Goal: Task Accomplishment & Management: Manage account settings

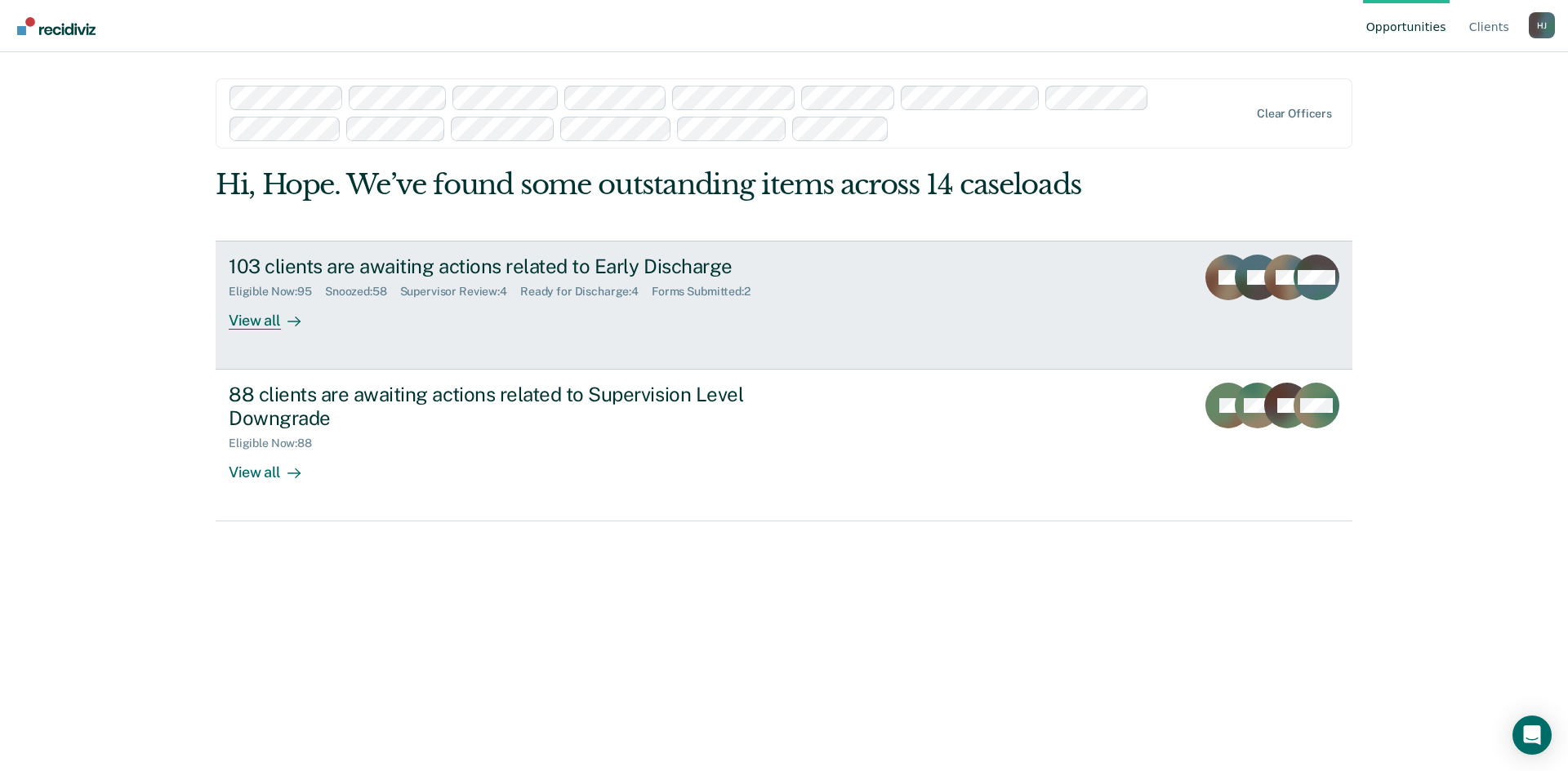
click at [249, 335] on link "103 clients are awaiting actions related to Early Discharge Eligible Now : 95 S…" at bounding box center [784, 306] width 1136 height 129
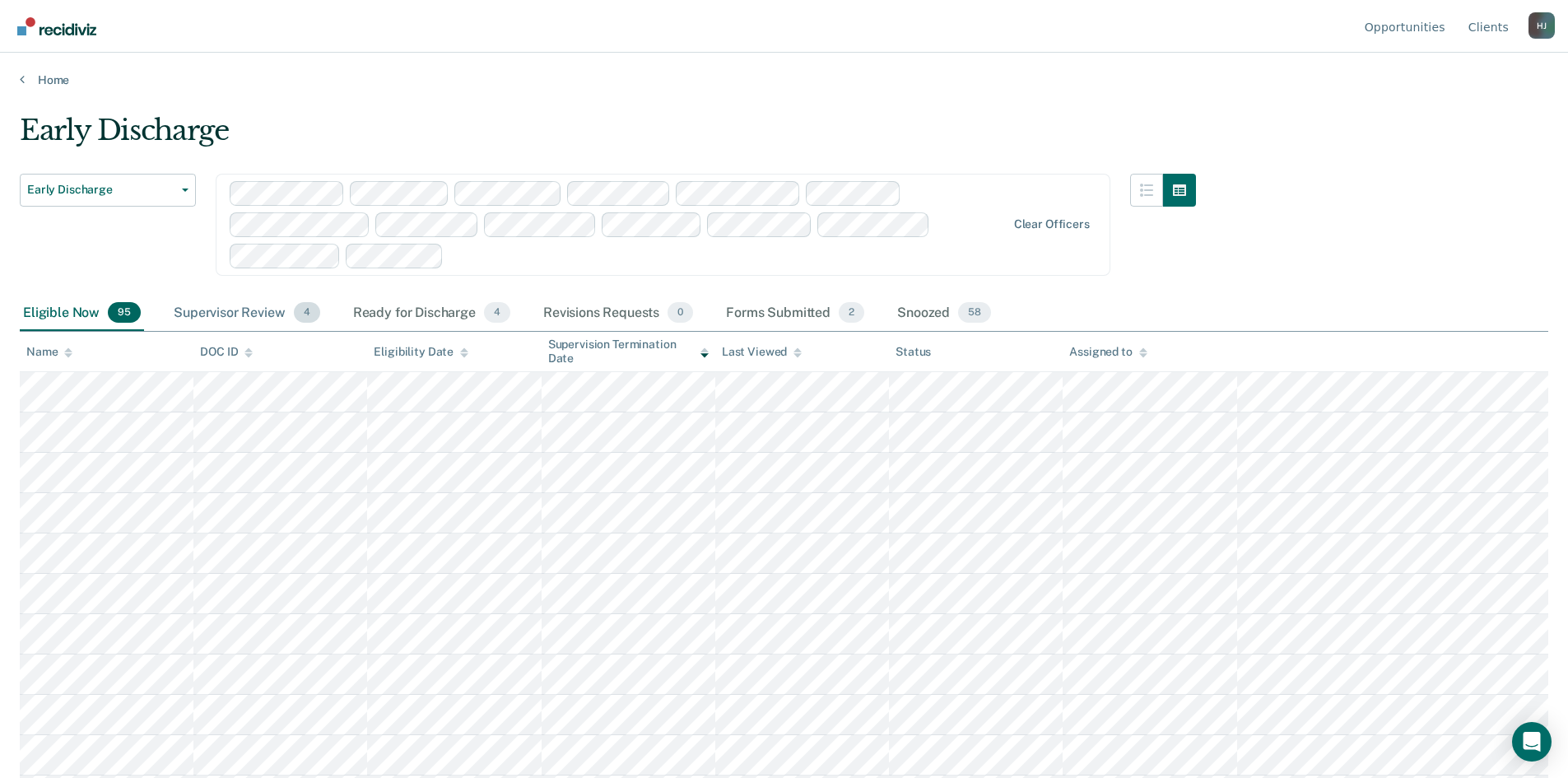
click at [270, 308] on div "Supervisor Review 4" at bounding box center [247, 313] width 153 height 36
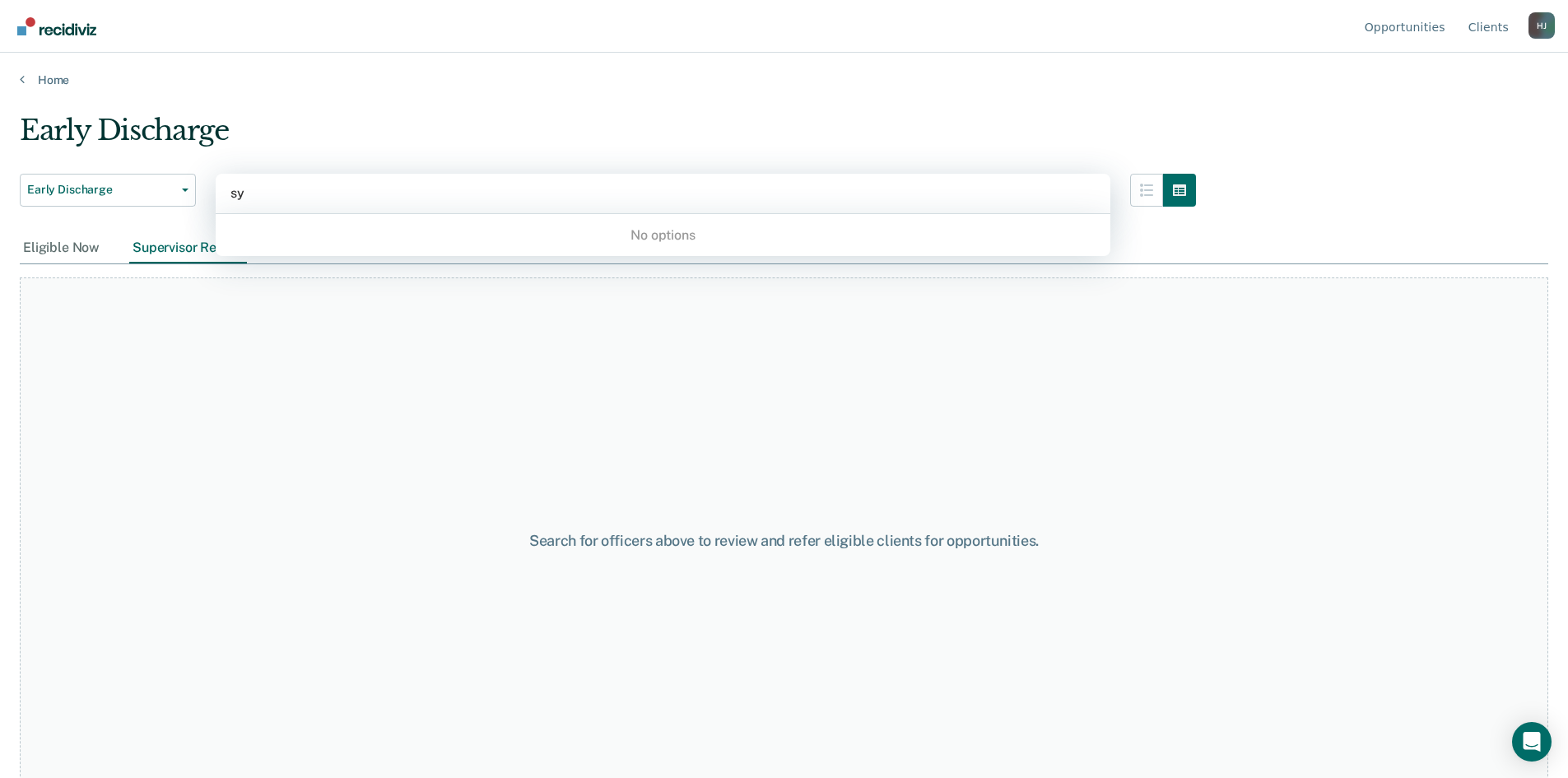
type input "s"
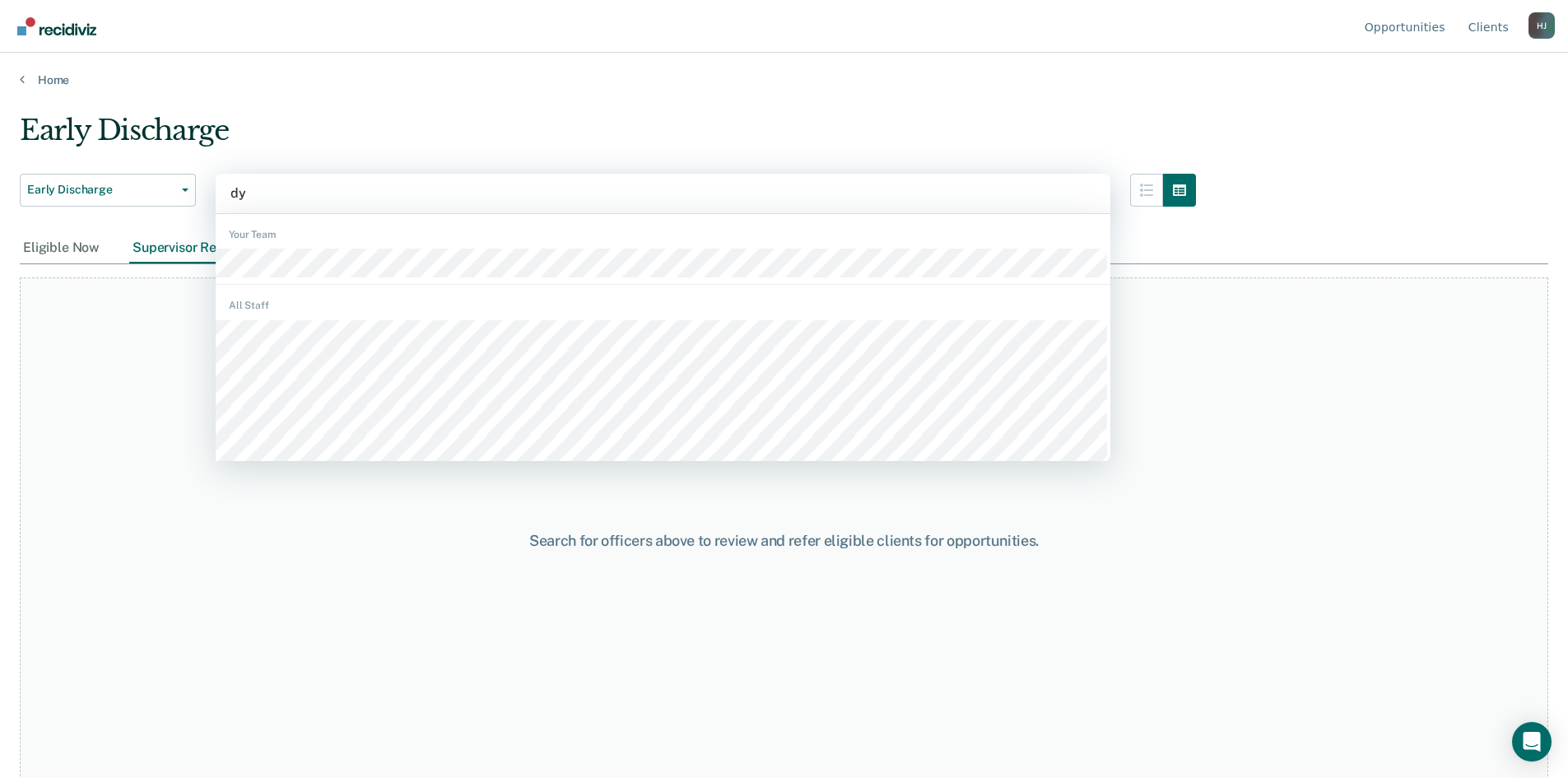
type input "dyk"
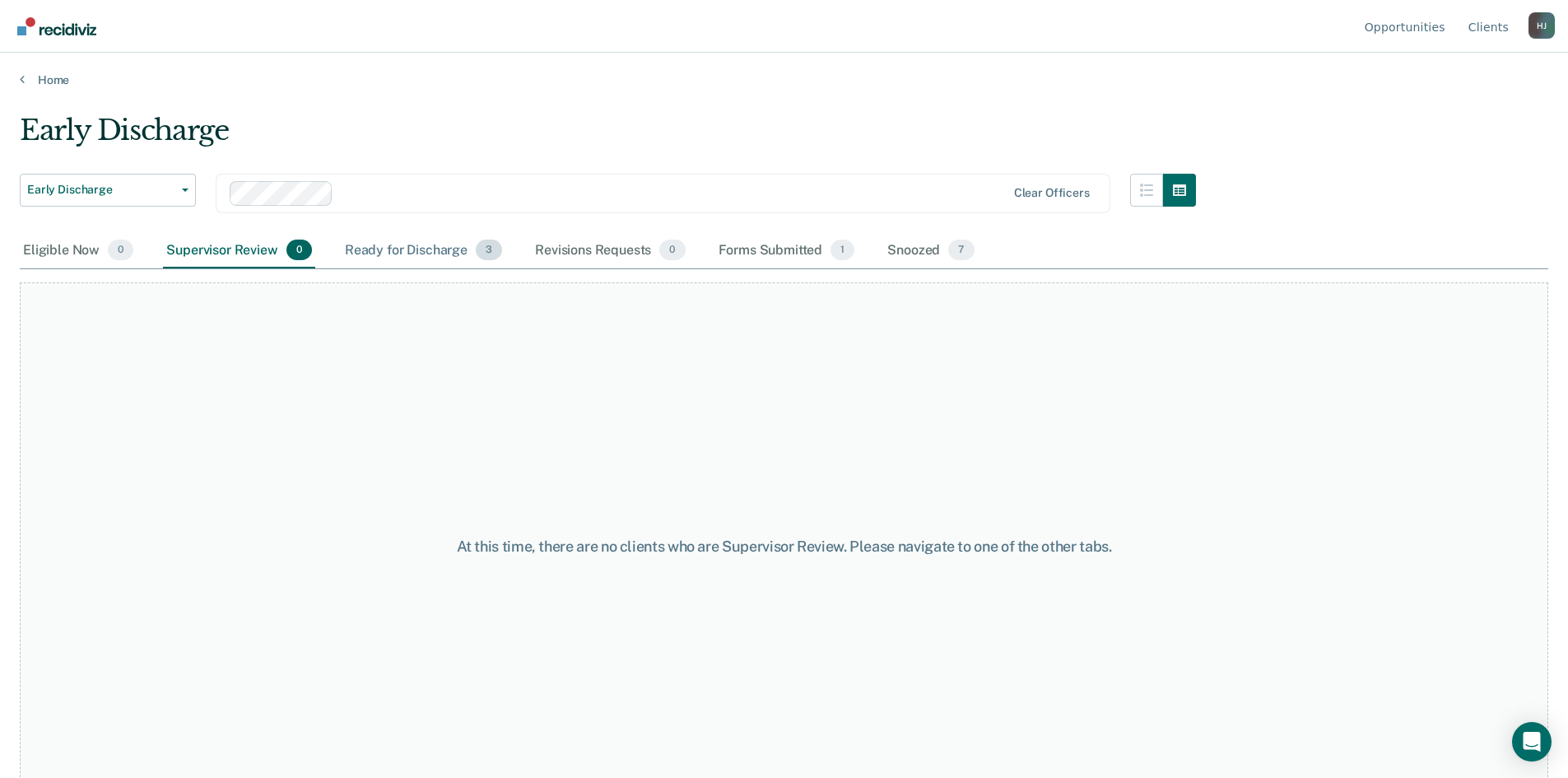
click at [402, 252] on div "Ready for Discharge 3" at bounding box center [423, 251] width 163 height 36
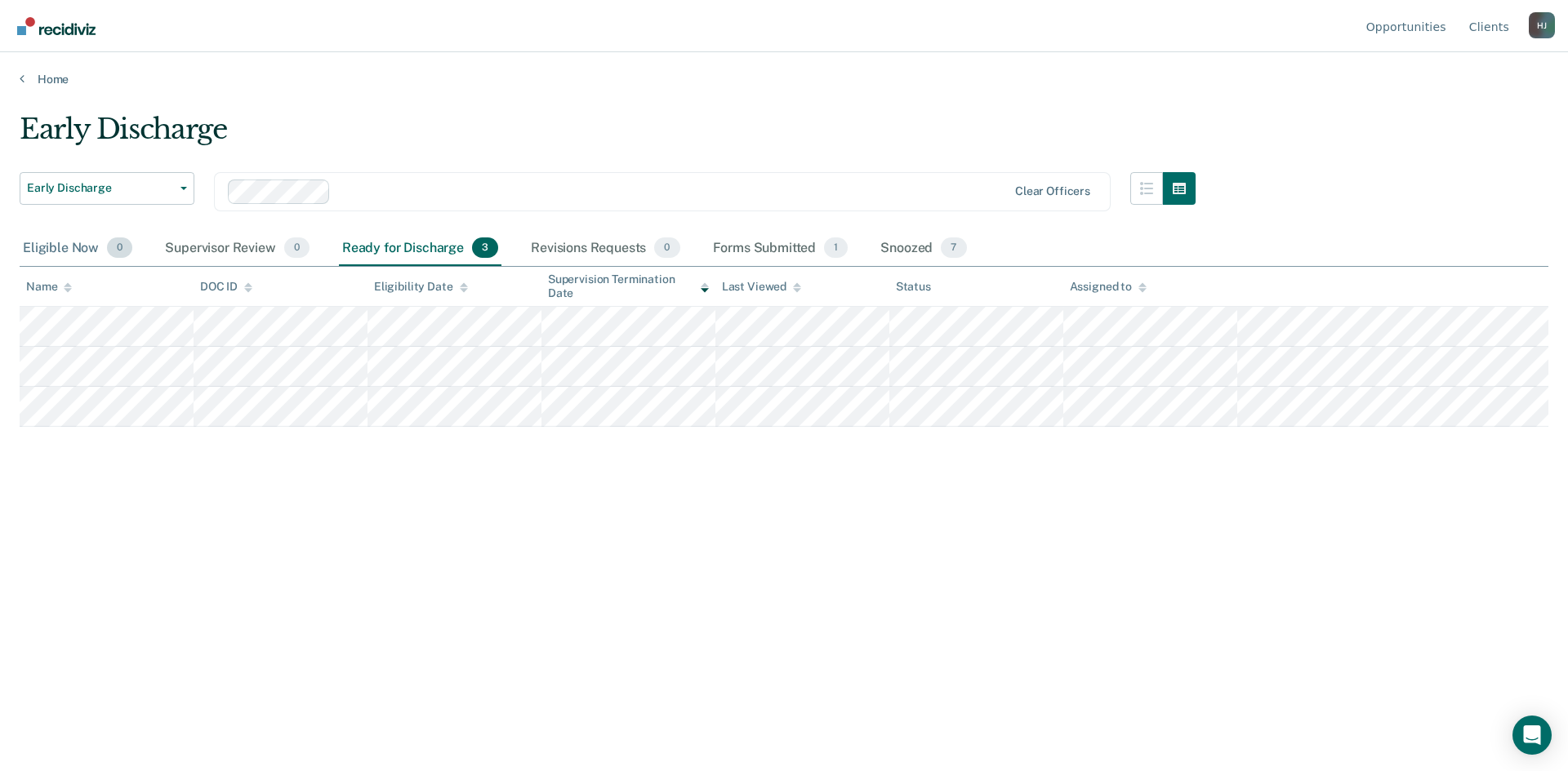
click at [42, 244] on div "Eligible Now 0" at bounding box center [77, 249] width 116 height 36
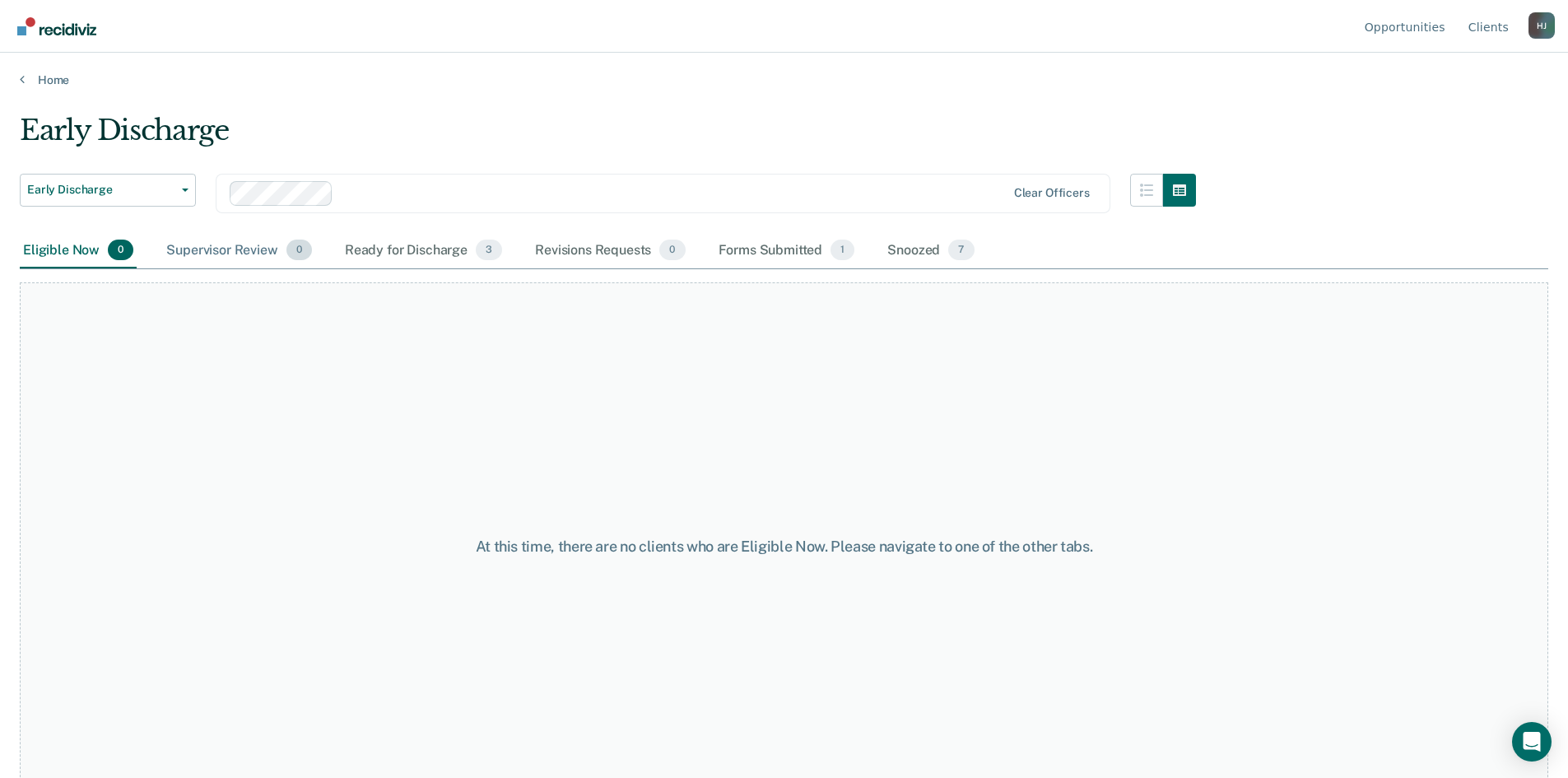
click at [258, 265] on div "Supervisor Review 0" at bounding box center [240, 251] width 152 height 36
click at [415, 260] on div "Ready for Discharge 3" at bounding box center [423, 251] width 163 height 36
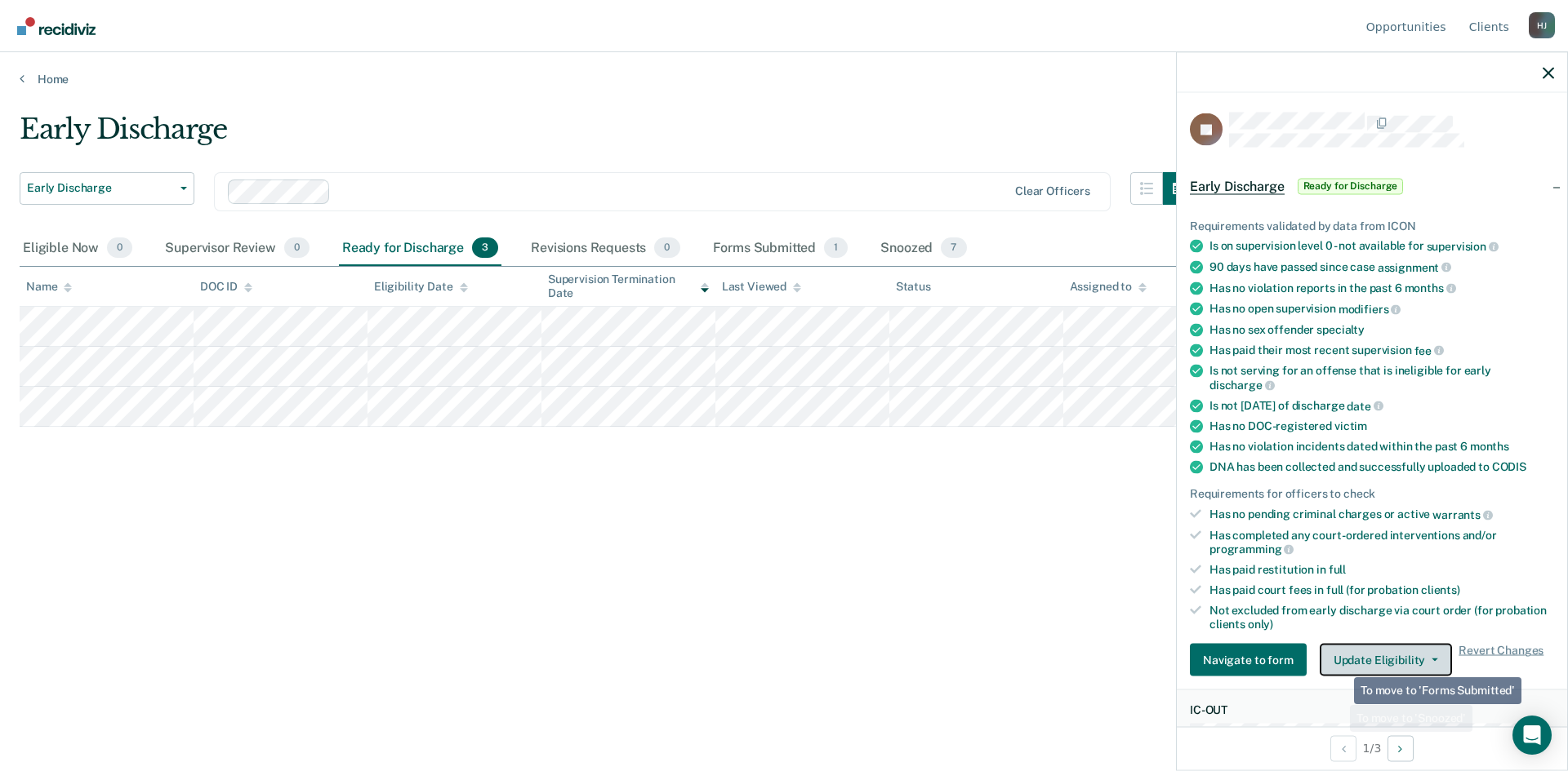
click at [1349, 658] on button "Update Eligibility" at bounding box center [1385, 661] width 132 height 33
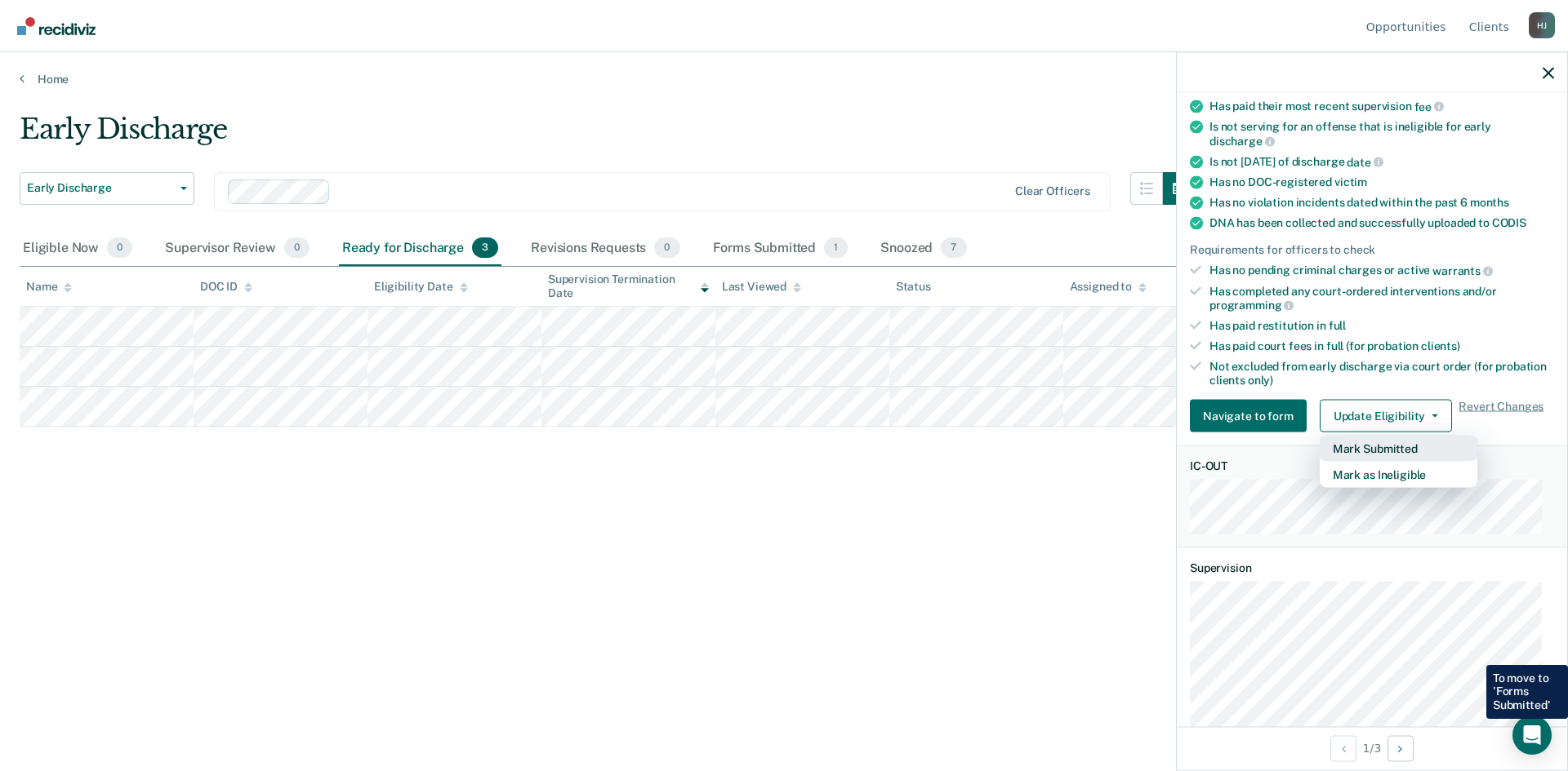
scroll to position [245, 0]
click at [1390, 440] on button "Mark Submitted" at bounding box center [1398, 448] width 158 height 26
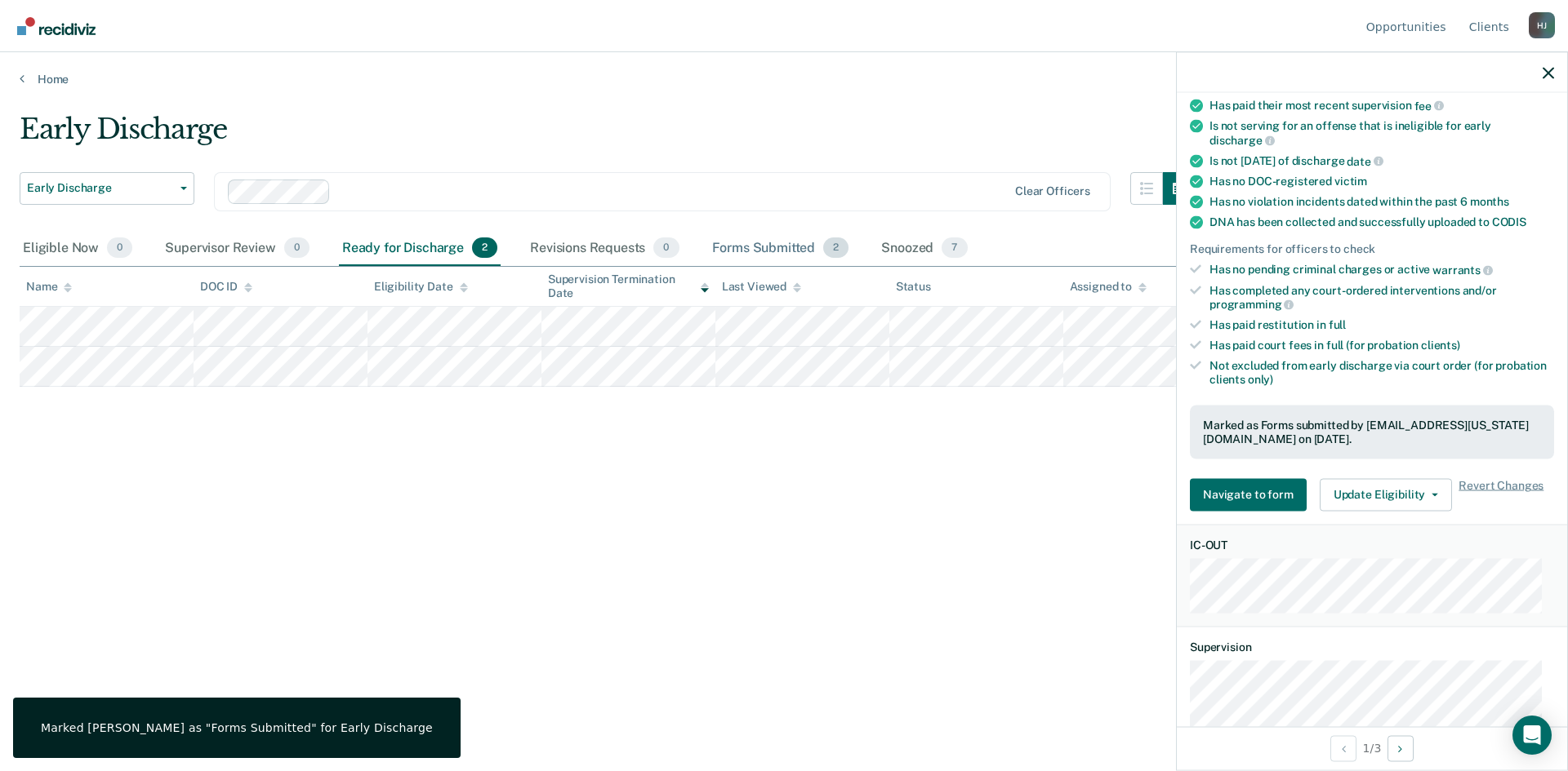
click at [731, 238] on div "Forms Submitted 2" at bounding box center [780, 249] width 144 height 36
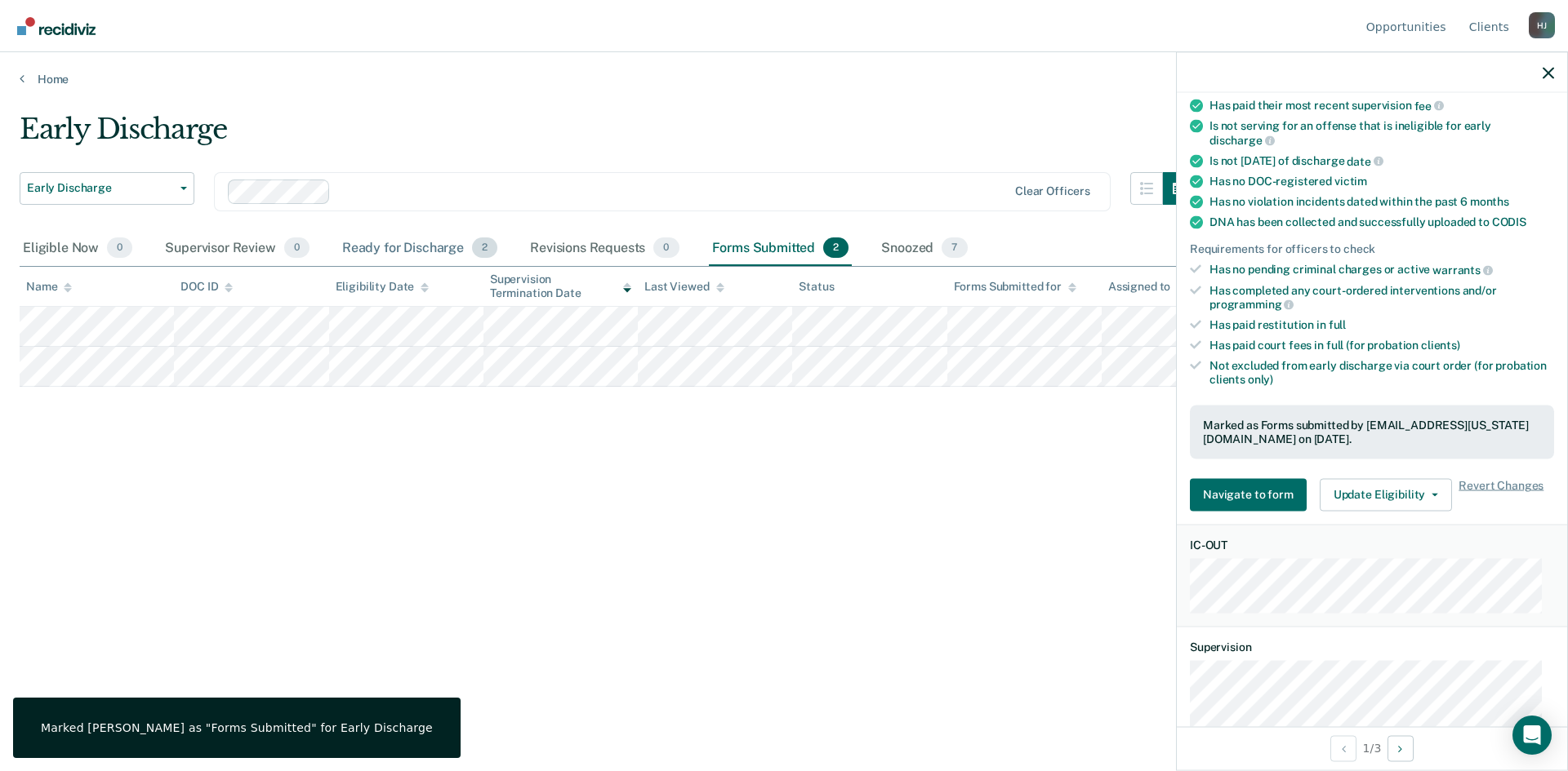
click at [391, 254] on div "Ready for Discharge 2" at bounding box center [420, 249] width 162 height 36
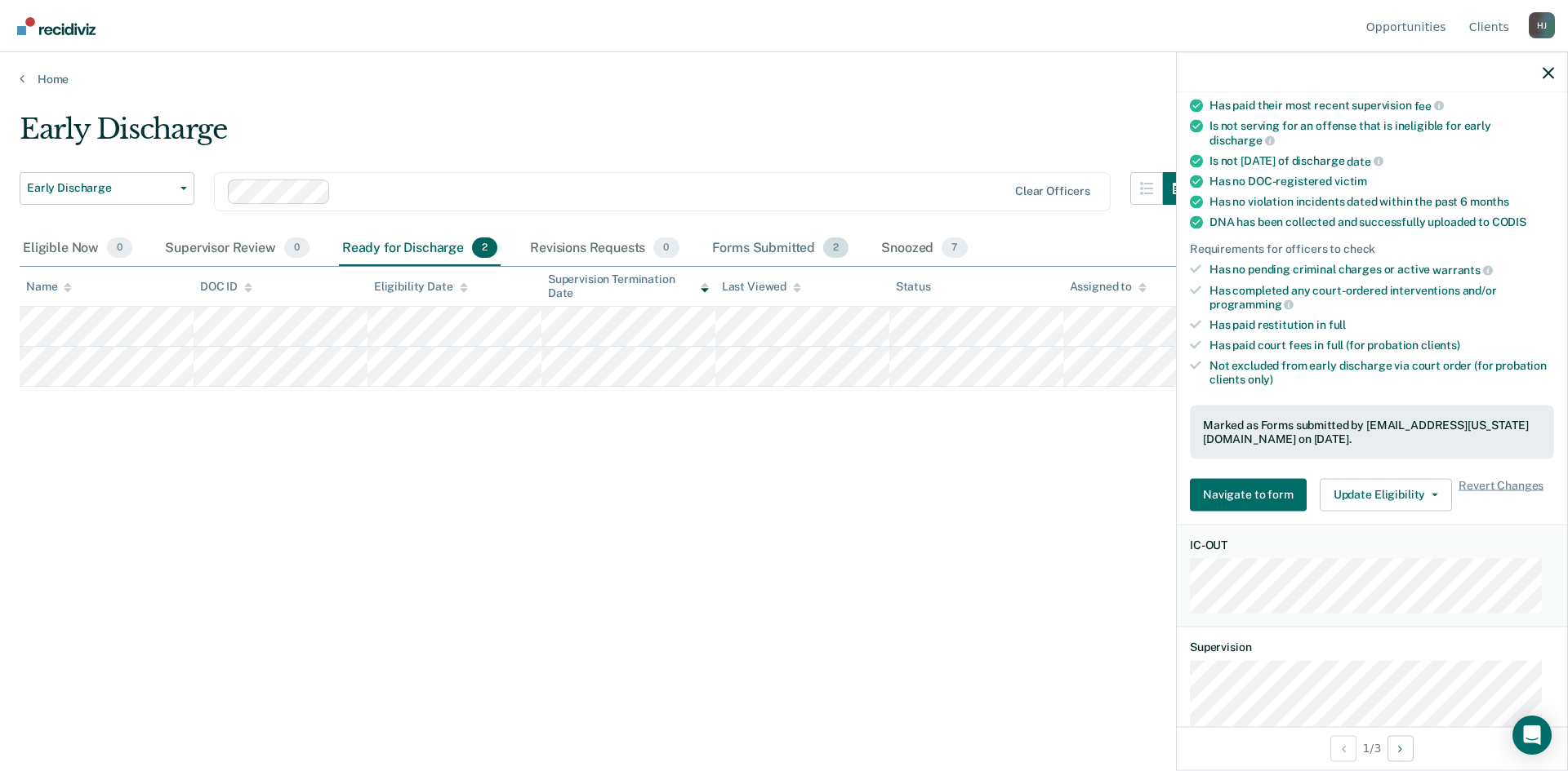
click at [780, 235] on div "Forms Submitted 2" at bounding box center [780, 249] width 144 height 36
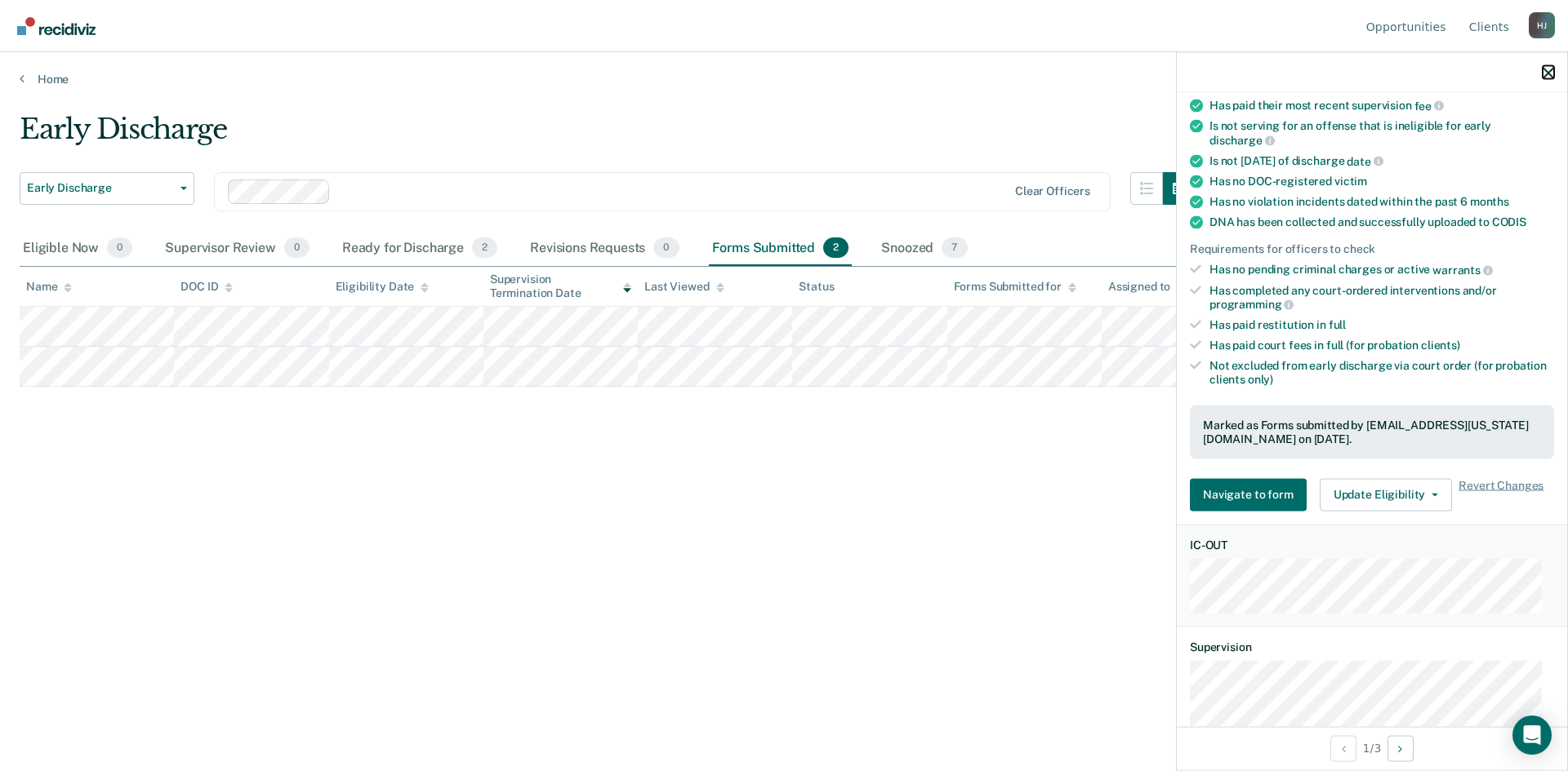
click at [1548, 70] on icon "button" at bounding box center [1548, 73] width 12 height 12
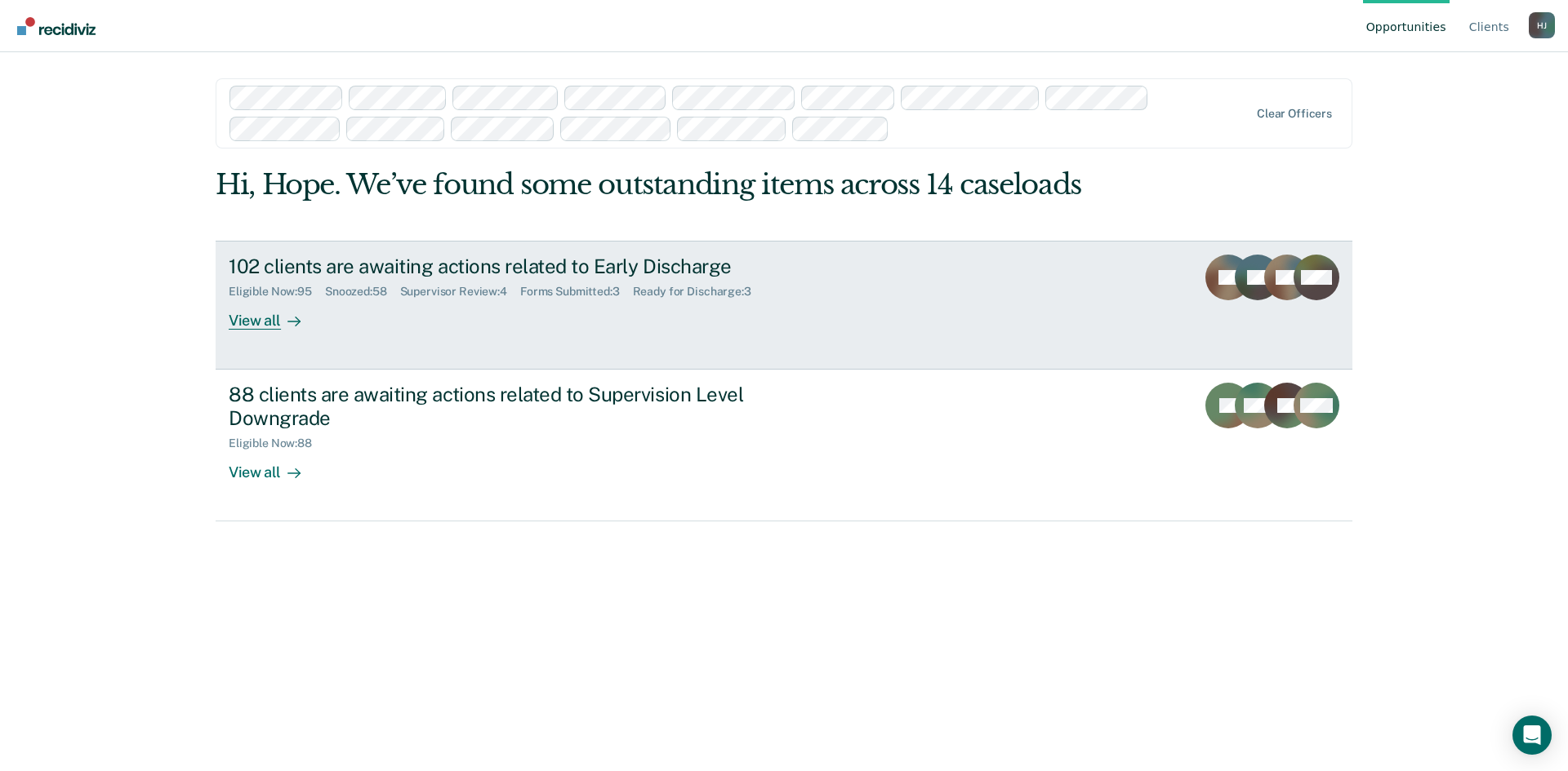
click at [387, 295] on div "Snoozed : 58" at bounding box center [362, 291] width 76 height 14
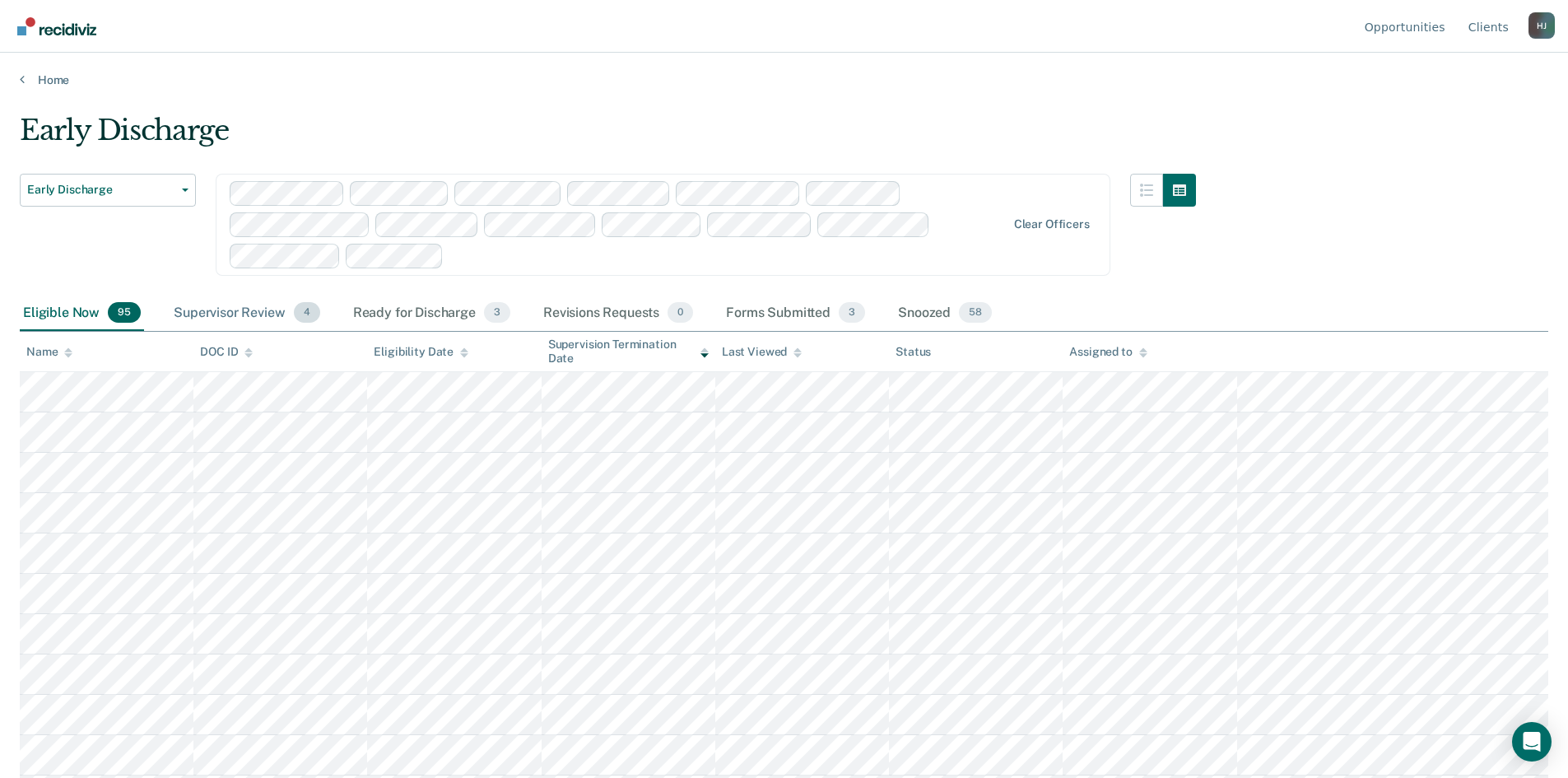
click at [272, 305] on div "Supervisor Review 4" at bounding box center [247, 313] width 153 height 36
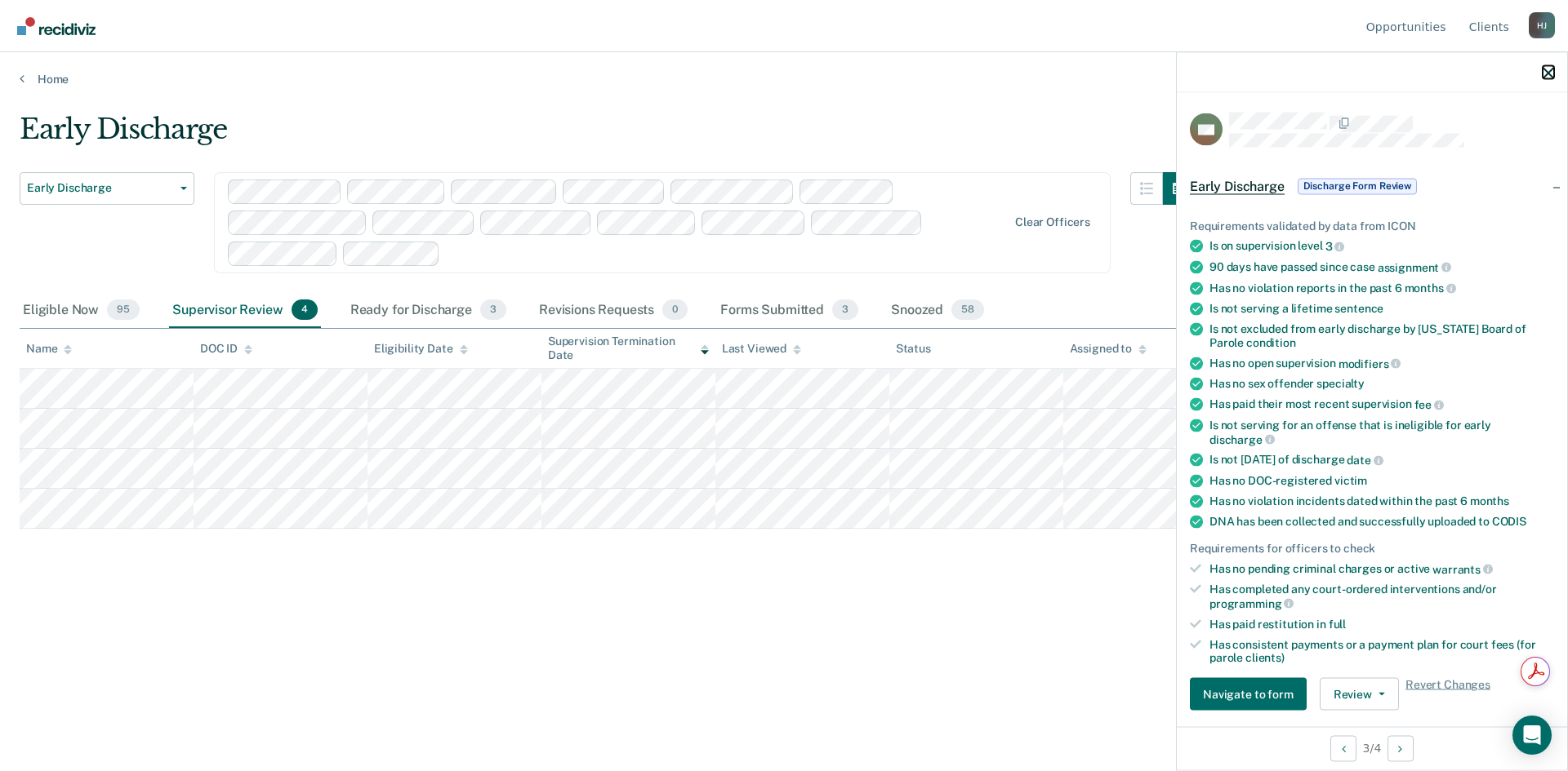
click at [1550, 67] on icon "button" at bounding box center [1548, 73] width 12 height 12
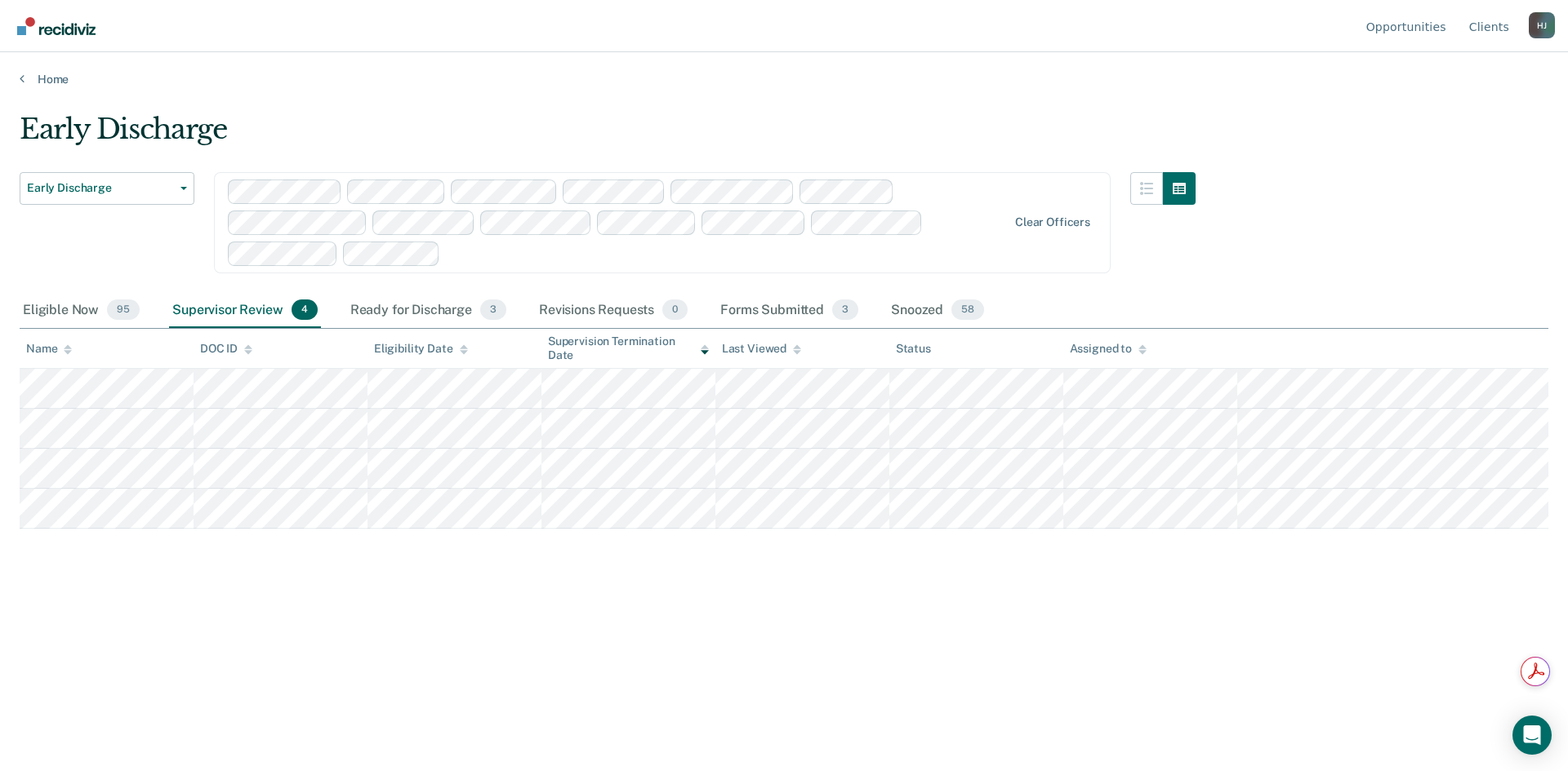
click at [52, 90] on main "Early Discharge Early Discharge Early Discharge Supervision Level Downgrade Cle…" at bounding box center [784, 426] width 1568 height 680
click at [56, 82] on link "Home" at bounding box center [784, 79] width 1529 height 15
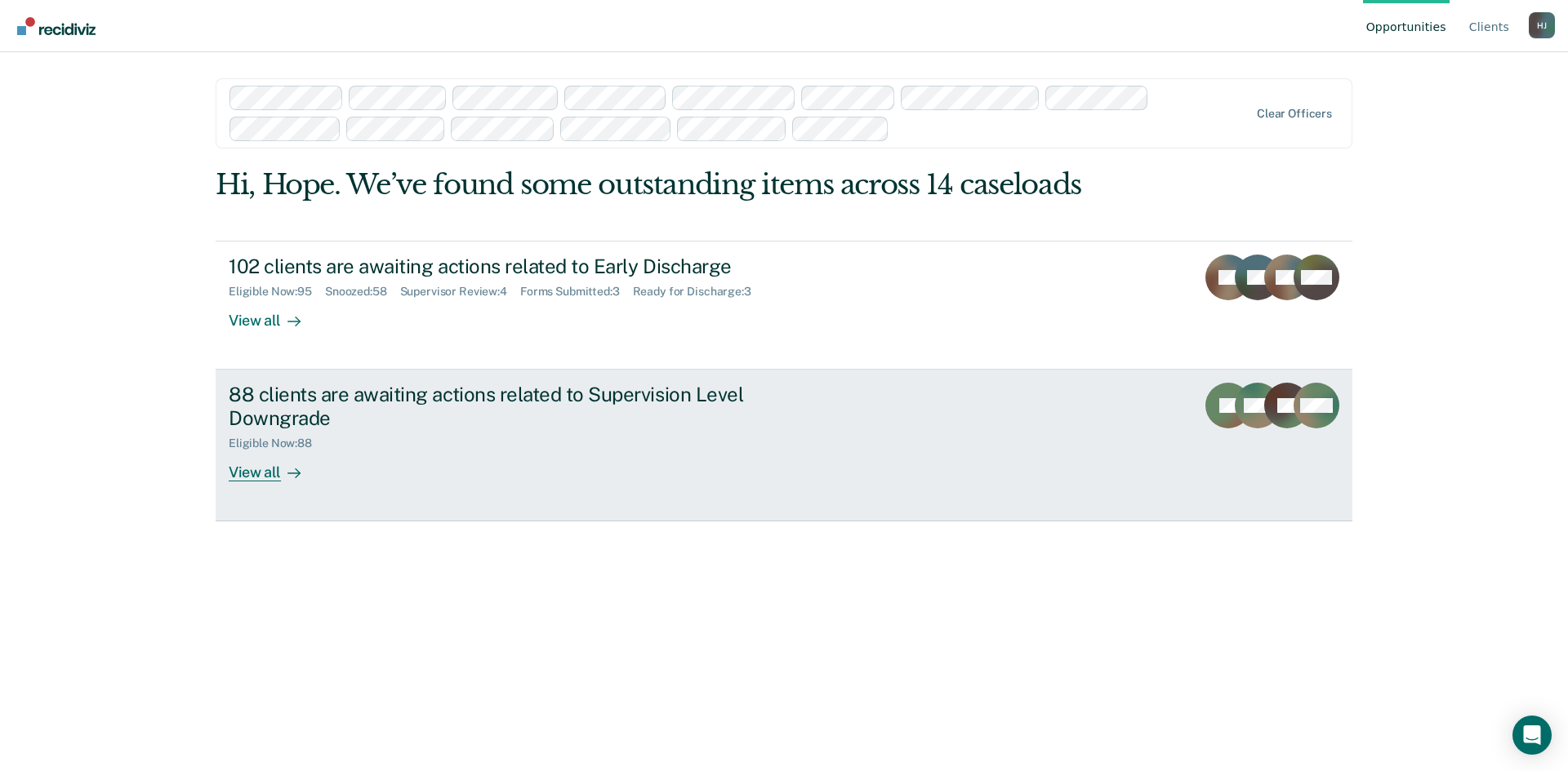
click at [253, 482] on link "88 clients are awaiting actions related to Supervision Level Downgrade Eligible…" at bounding box center [784, 445] width 1136 height 152
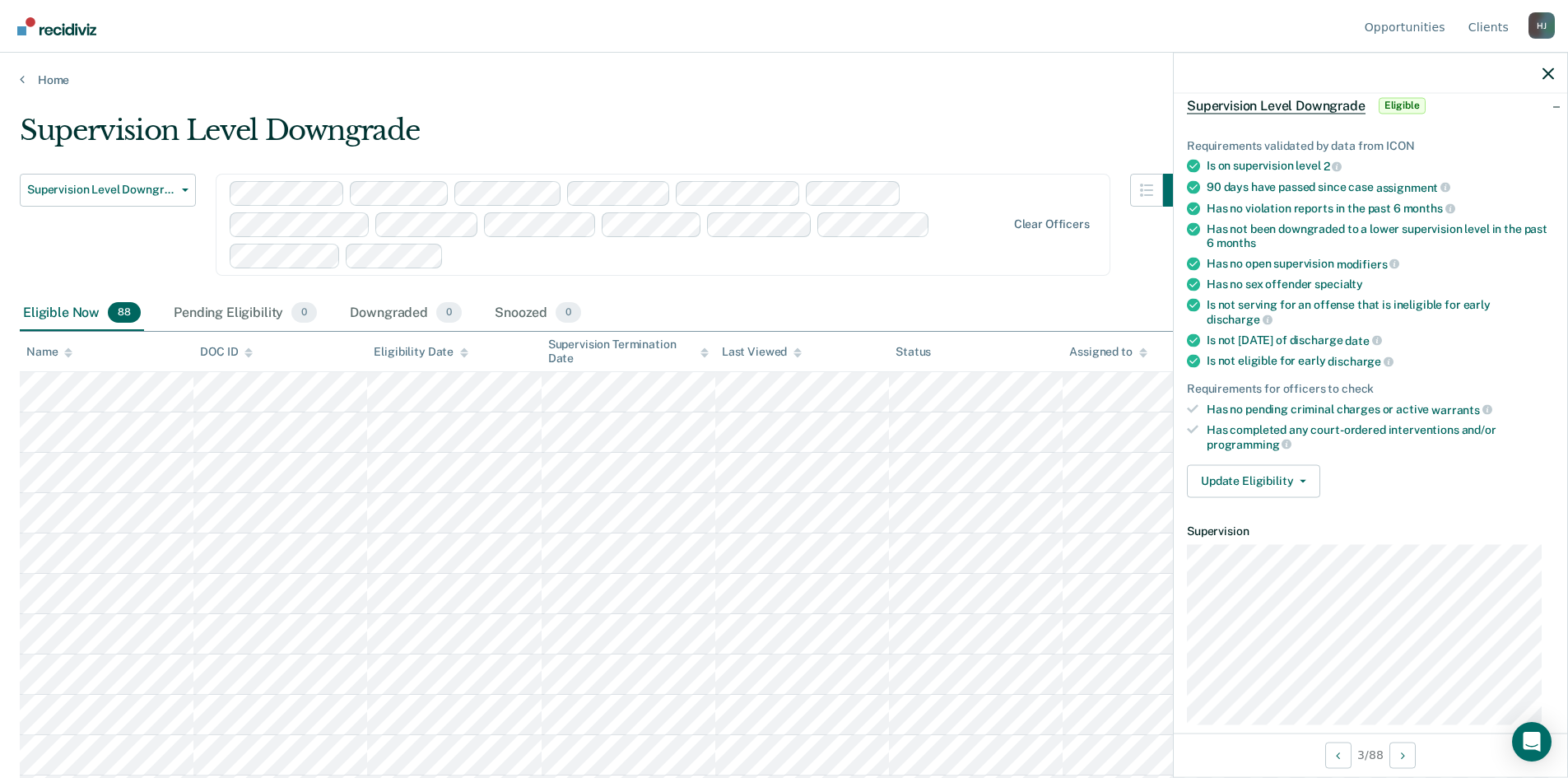
scroll to position [245, 0]
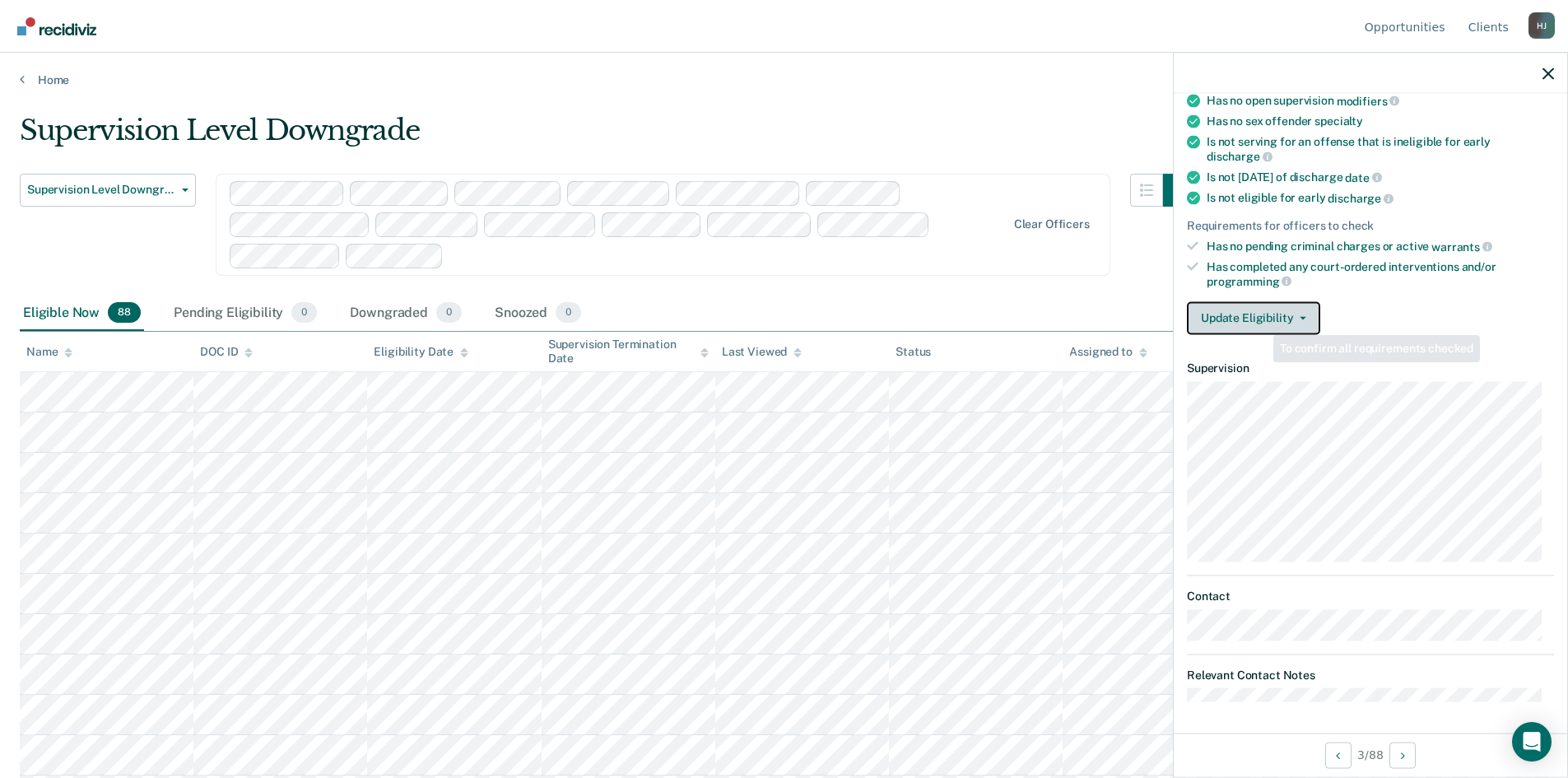
click at [1271, 314] on button "Update Eligibility" at bounding box center [1253, 318] width 133 height 33
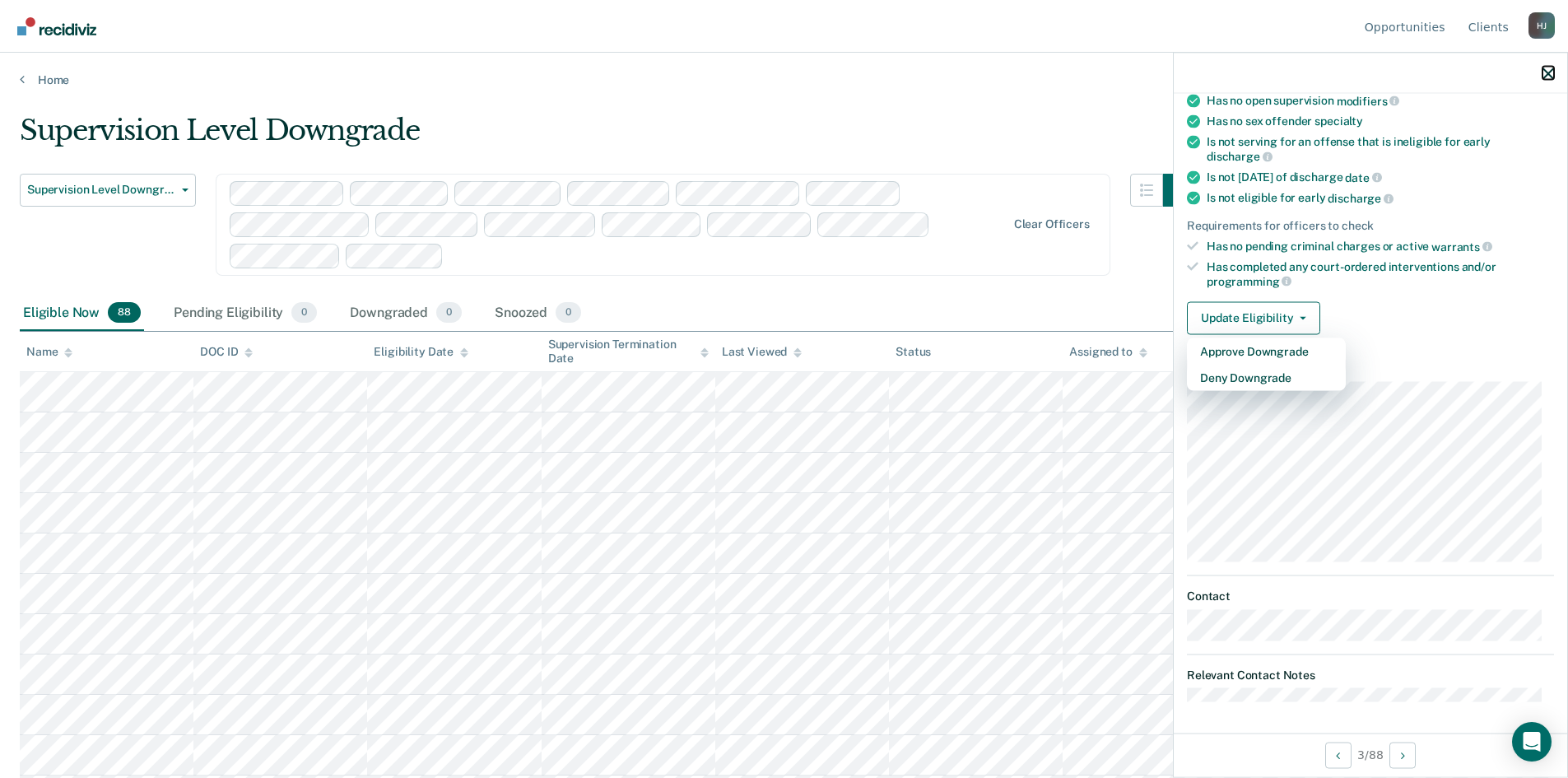
click at [1551, 76] on icon "button" at bounding box center [1549, 73] width 12 height 12
